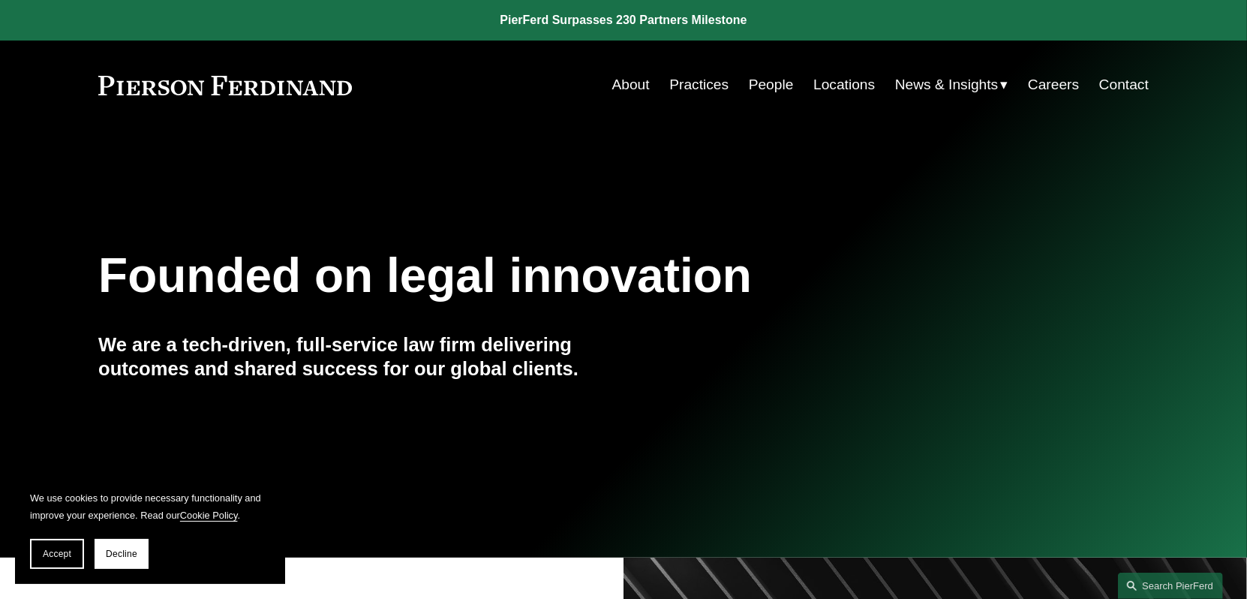
click at [764, 84] on link "People" at bounding box center [771, 85] width 45 height 29
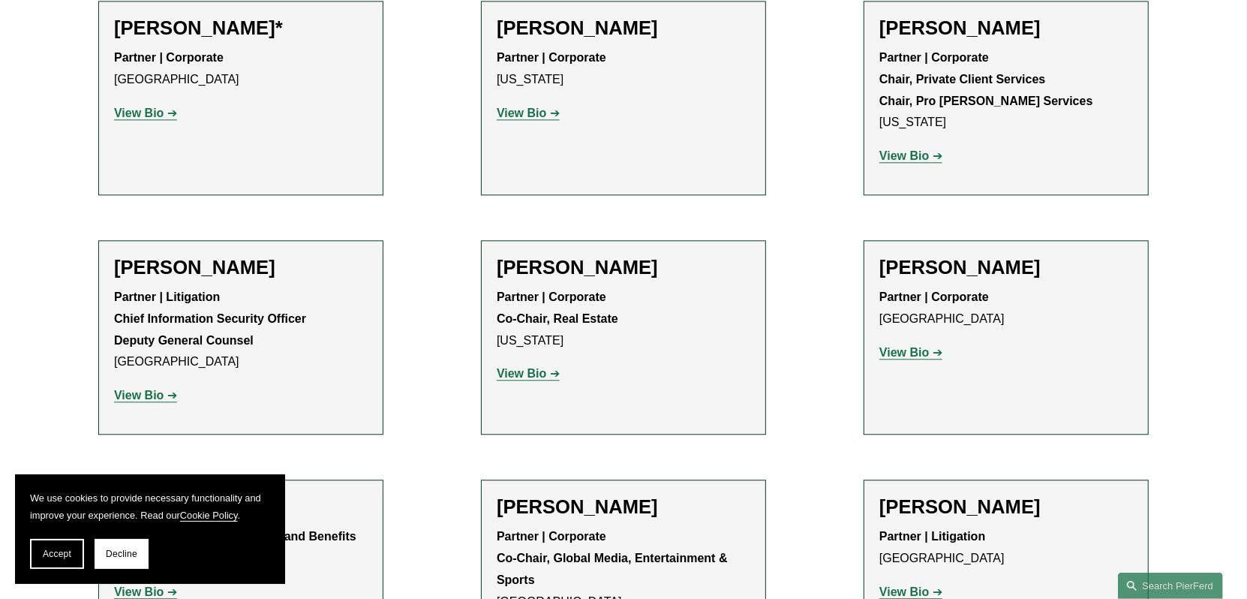
scroll to position [16107, 0]
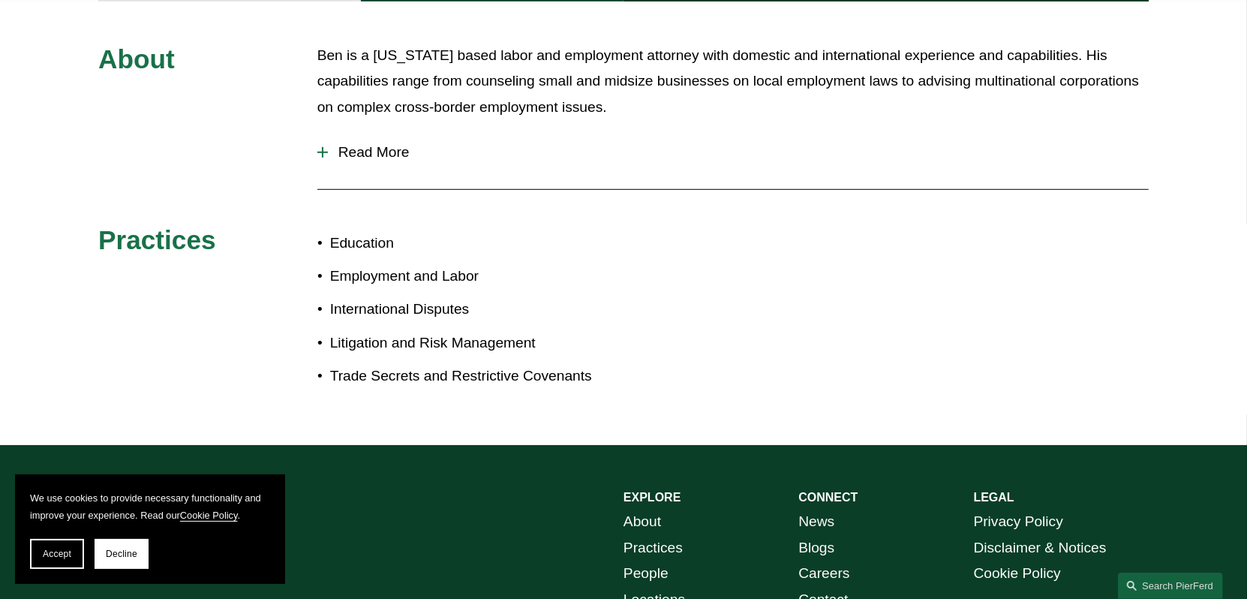
scroll to position [600, 0]
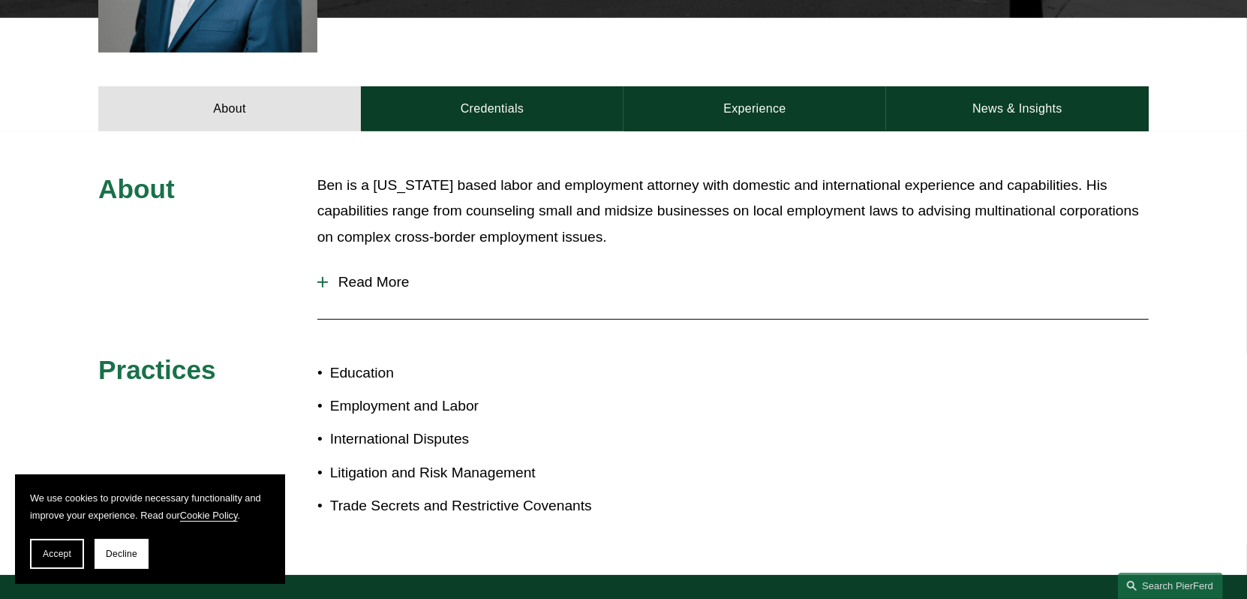
click at [386, 281] on span "Read More" at bounding box center [738, 282] width 821 height 17
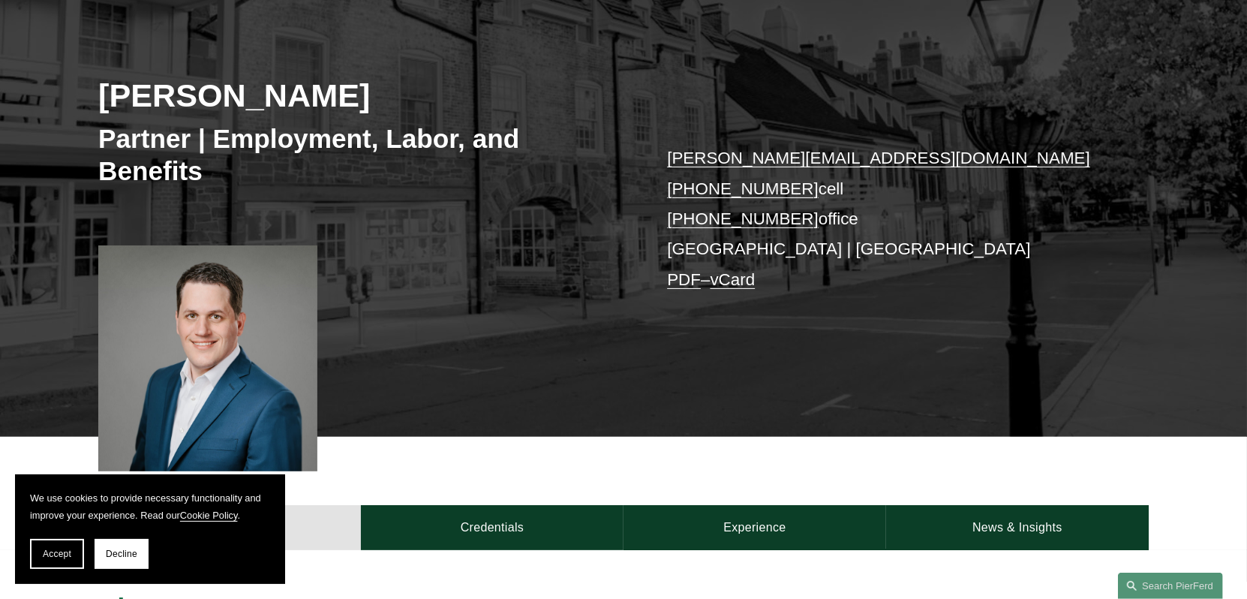
scroll to position [0, 0]
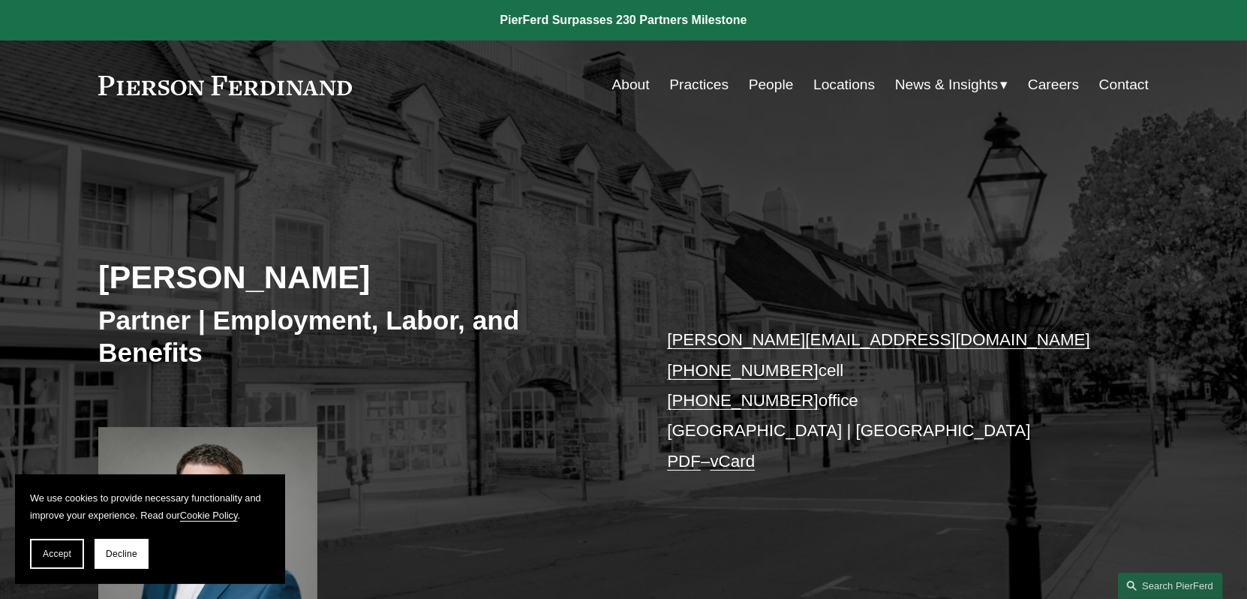
click at [770, 87] on link "People" at bounding box center [771, 85] width 45 height 29
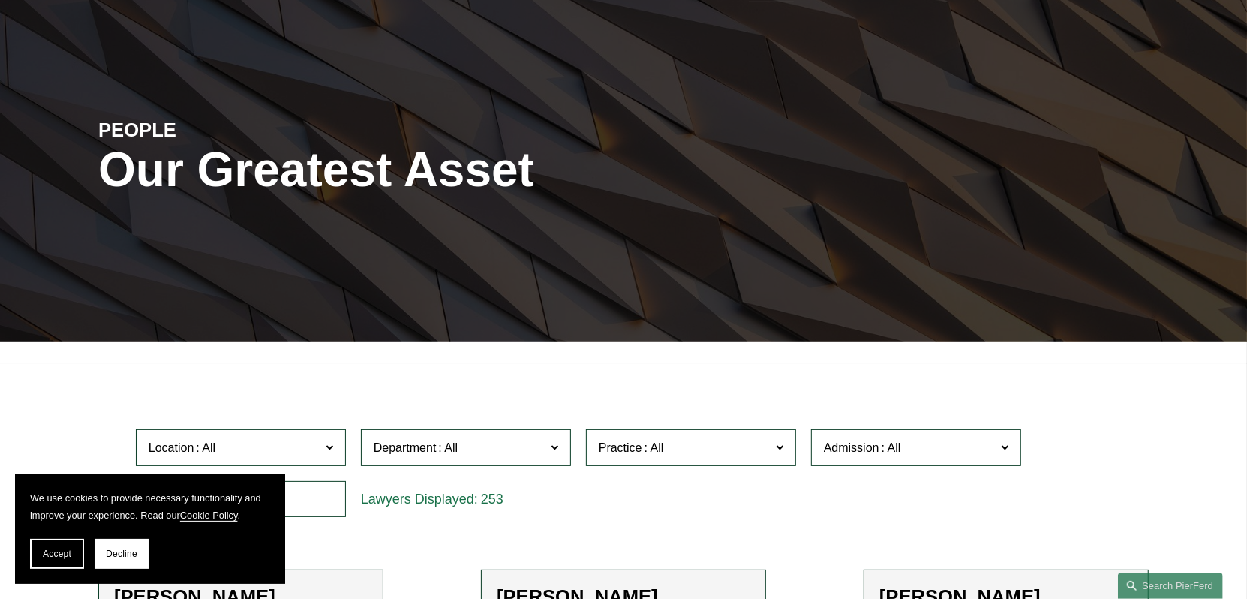
scroll to position [225, 0]
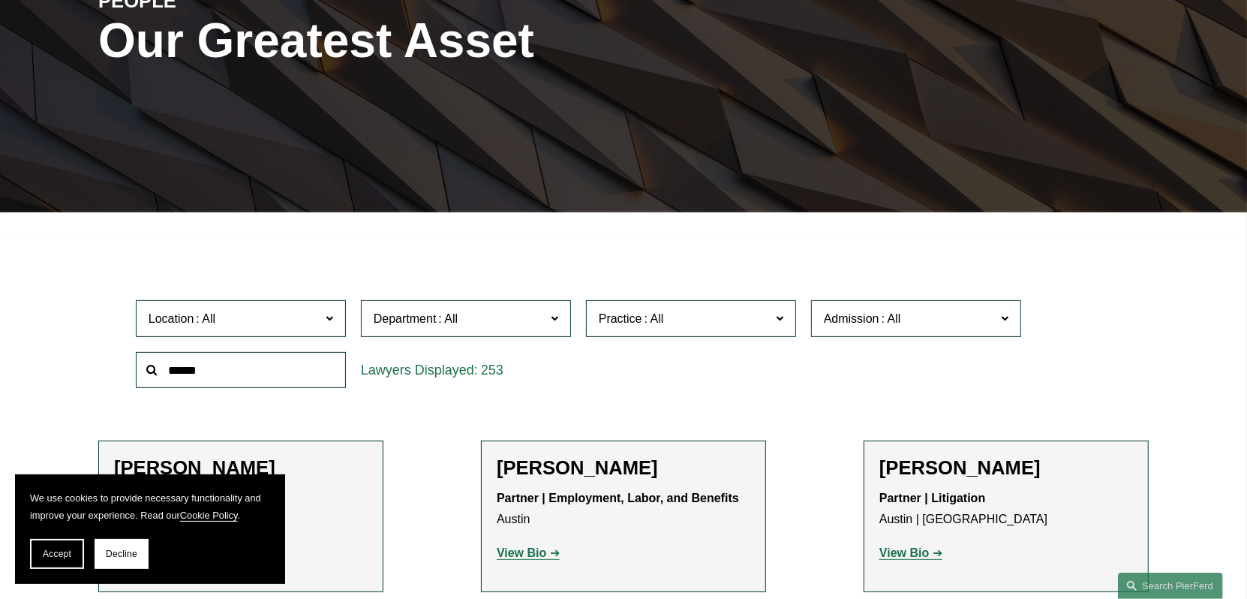
click at [260, 368] on input "text" at bounding box center [241, 370] width 210 height 37
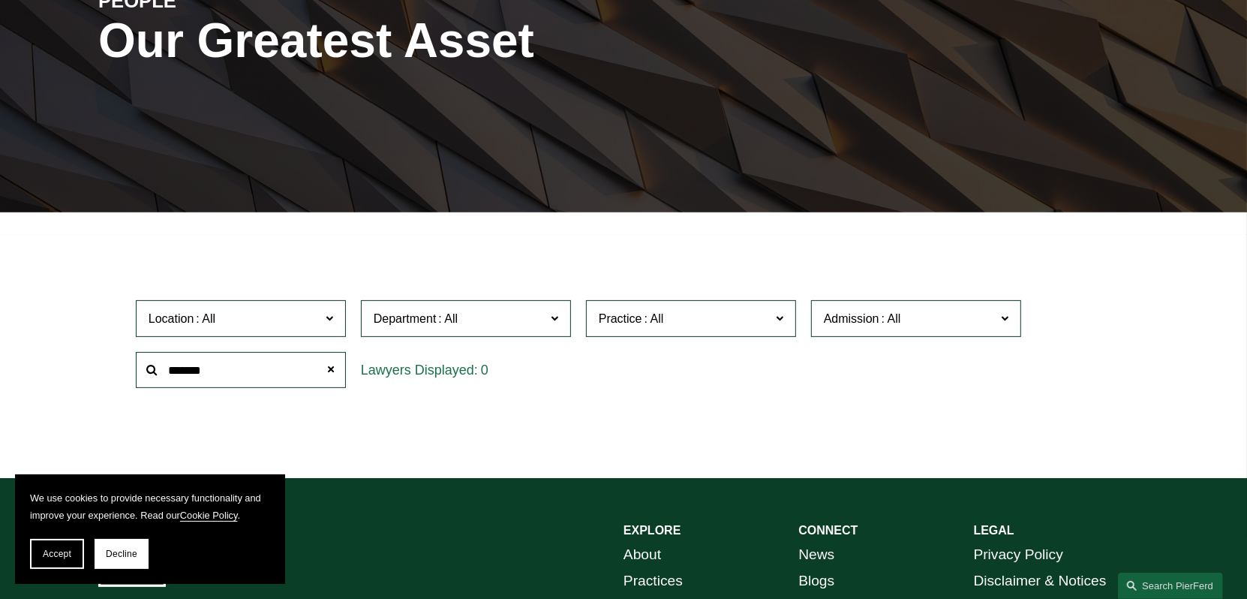
type input "*******"
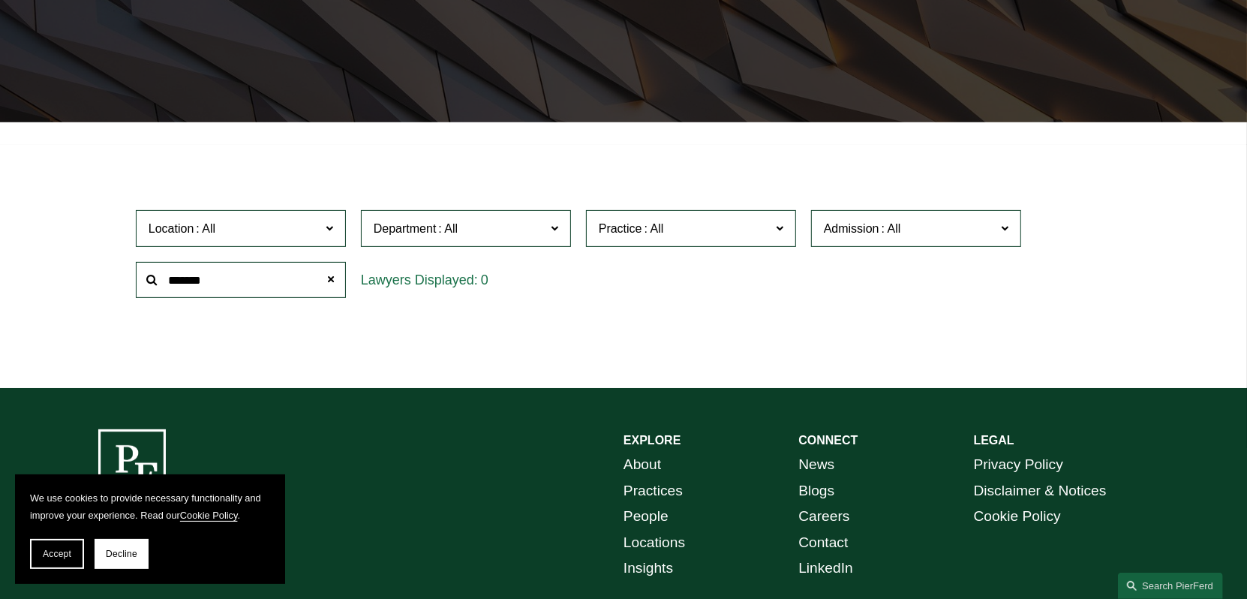
scroll to position [437, 0]
